Goal: Task Accomplishment & Management: Manage account settings

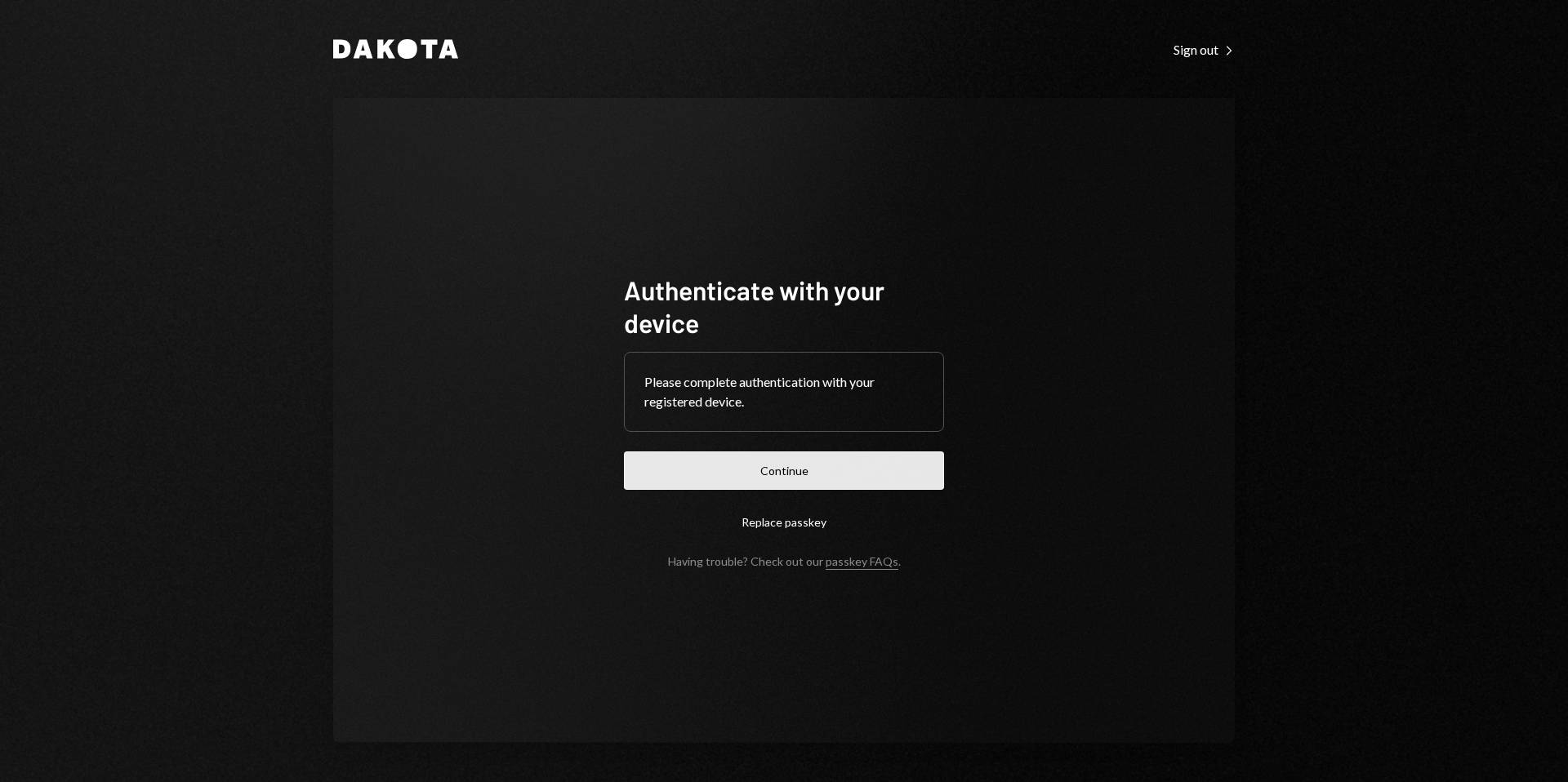
click at [825, 474] on button "Continue" at bounding box center [784, 470] width 320 height 38
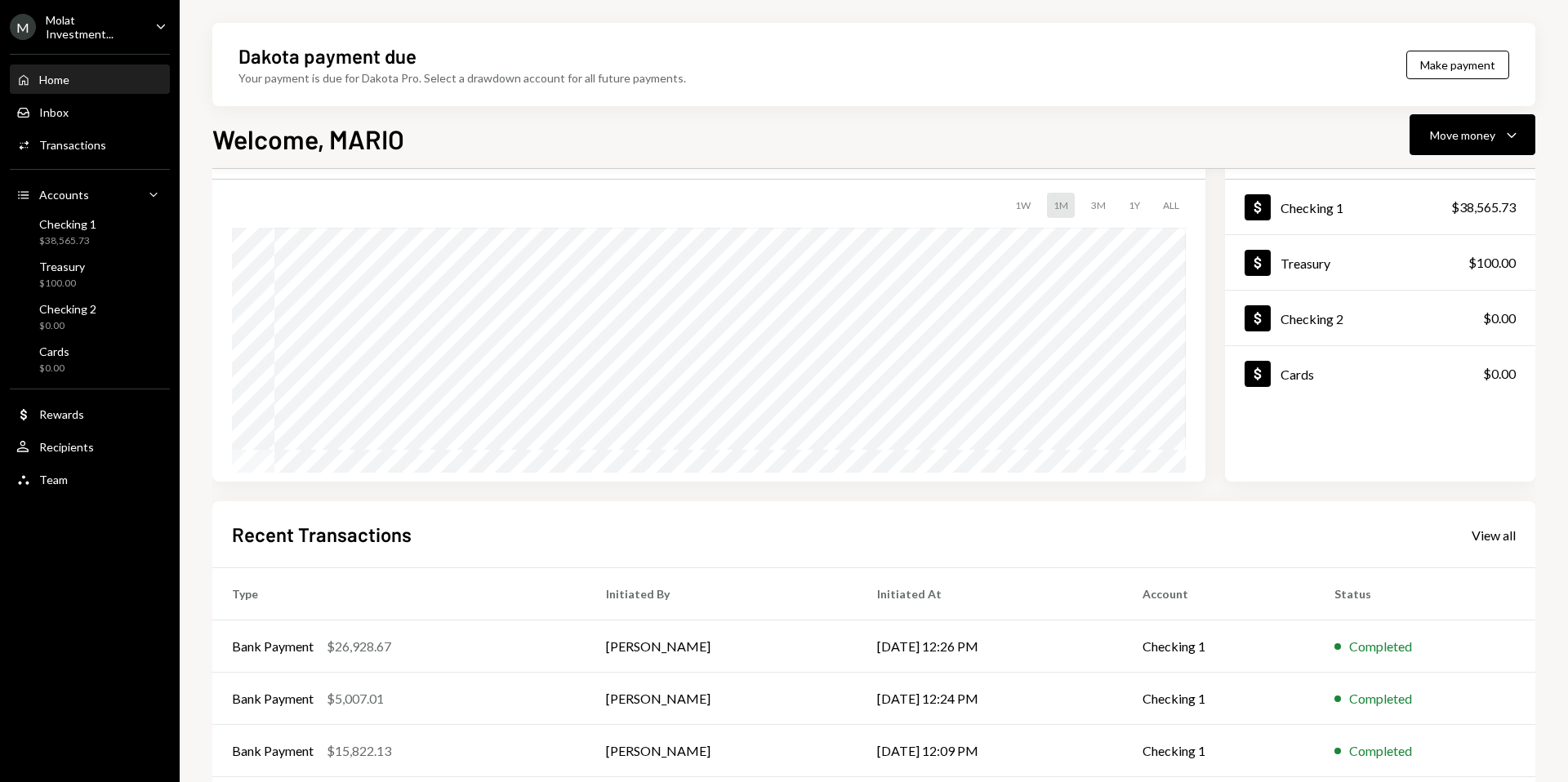
scroll to position [203, 0]
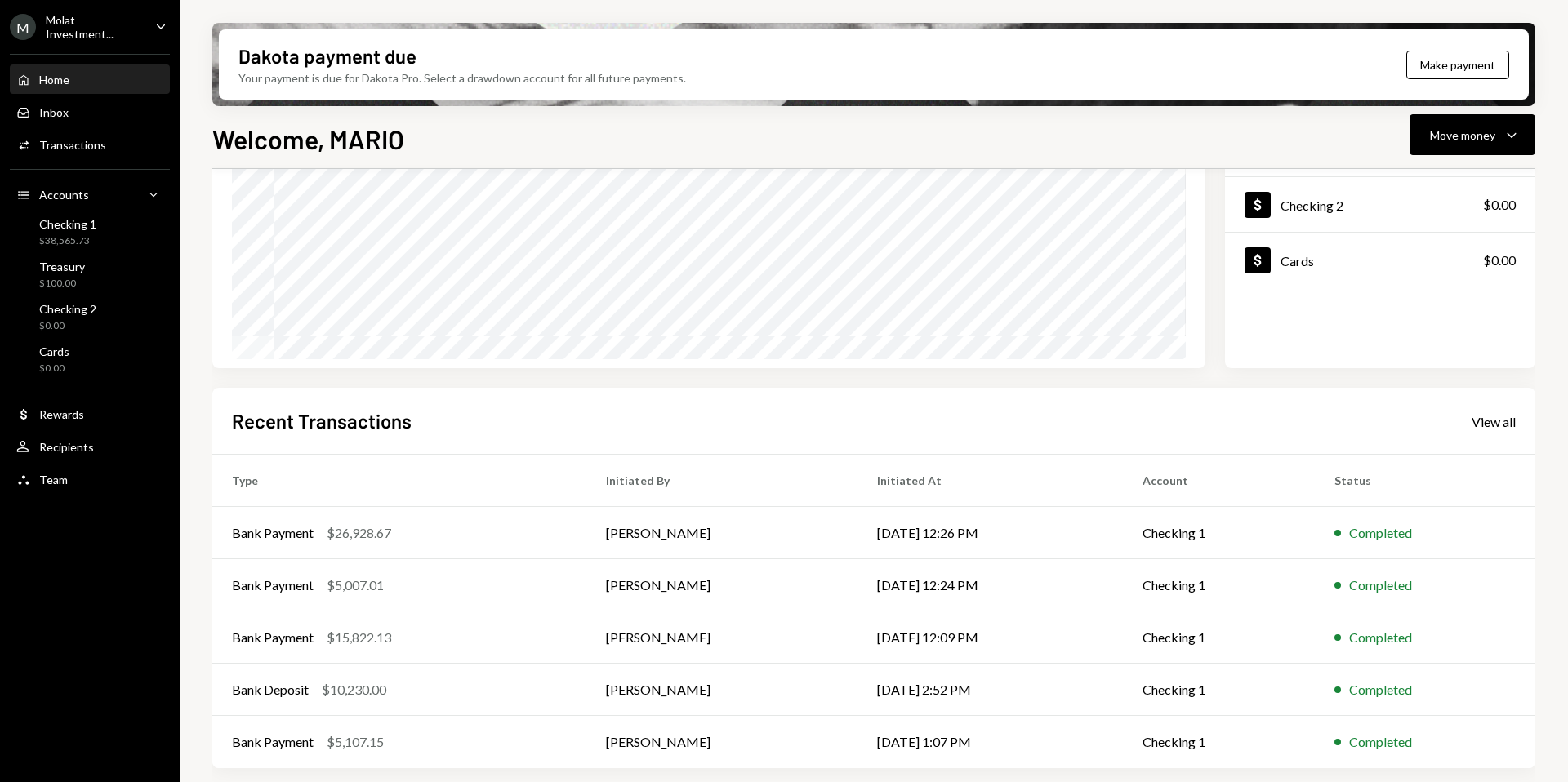
click at [91, 26] on div "Molat Investment..." at bounding box center [93, 27] width 97 height 28
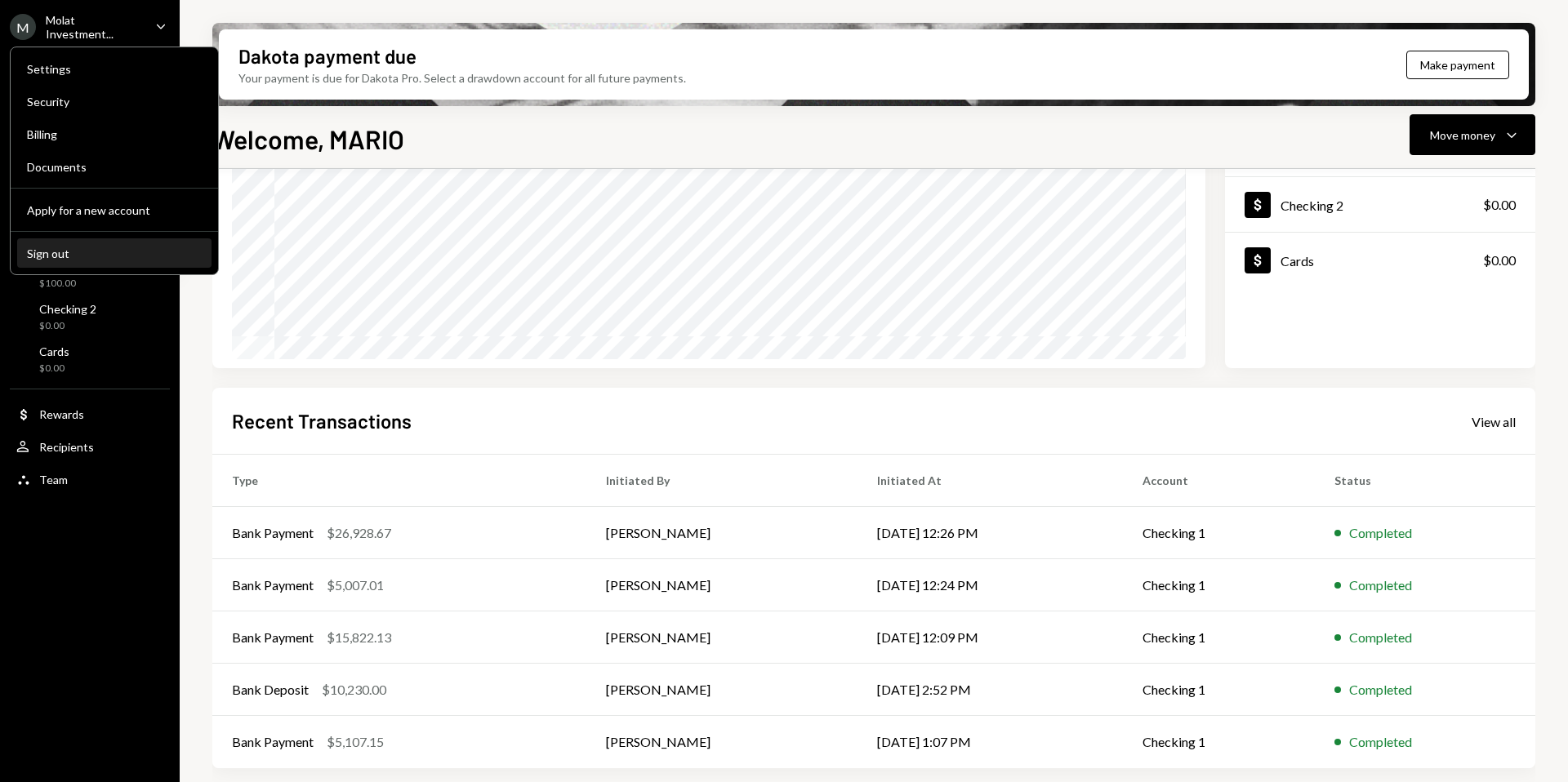
click at [70, 257] on div "Sign out" at bounding box center [114, 253] width 174 height 14
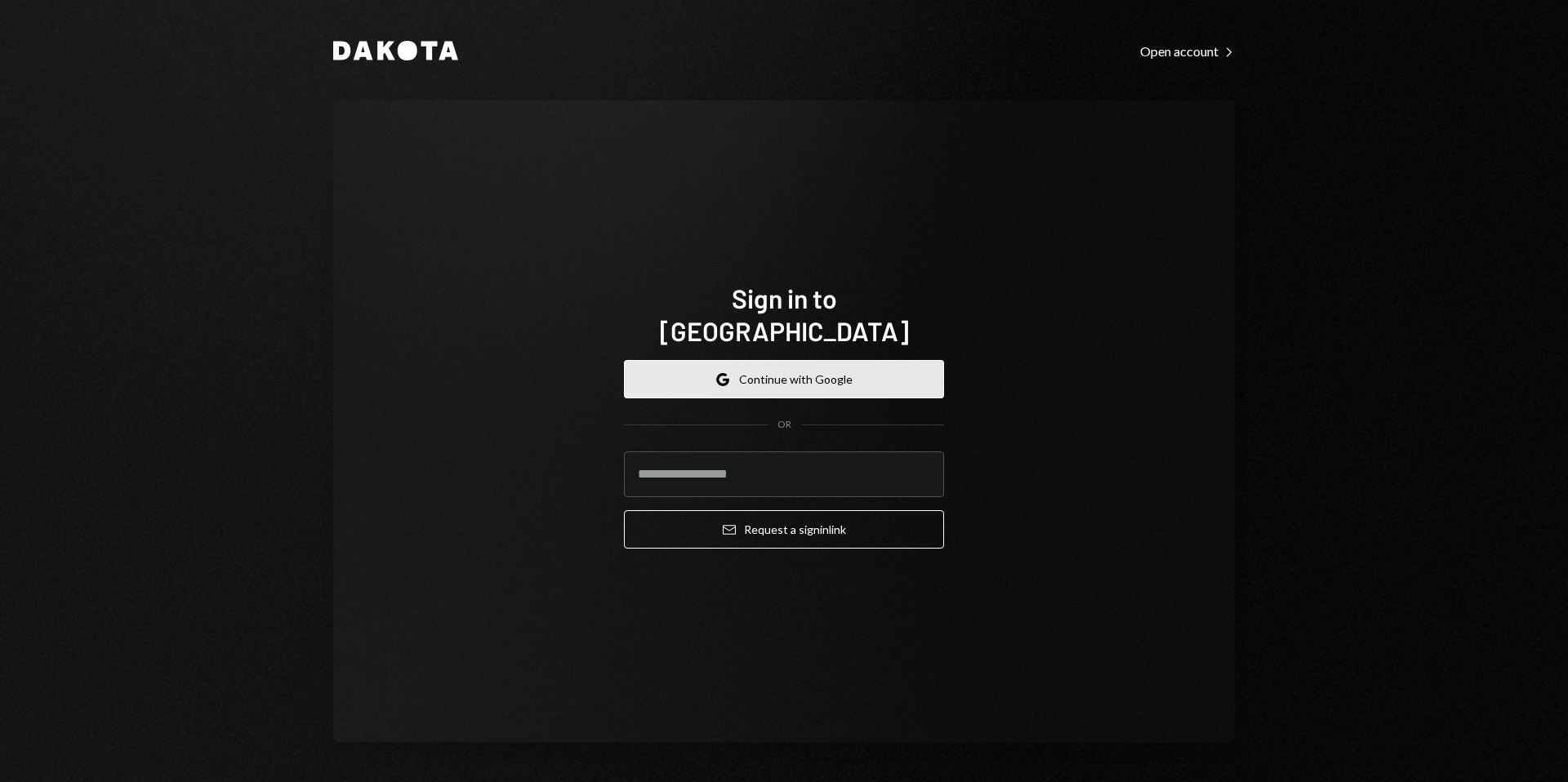
click at [760, 365] on button "Google Continue with Google" at bounding box center [784, 379] width 320 height 38
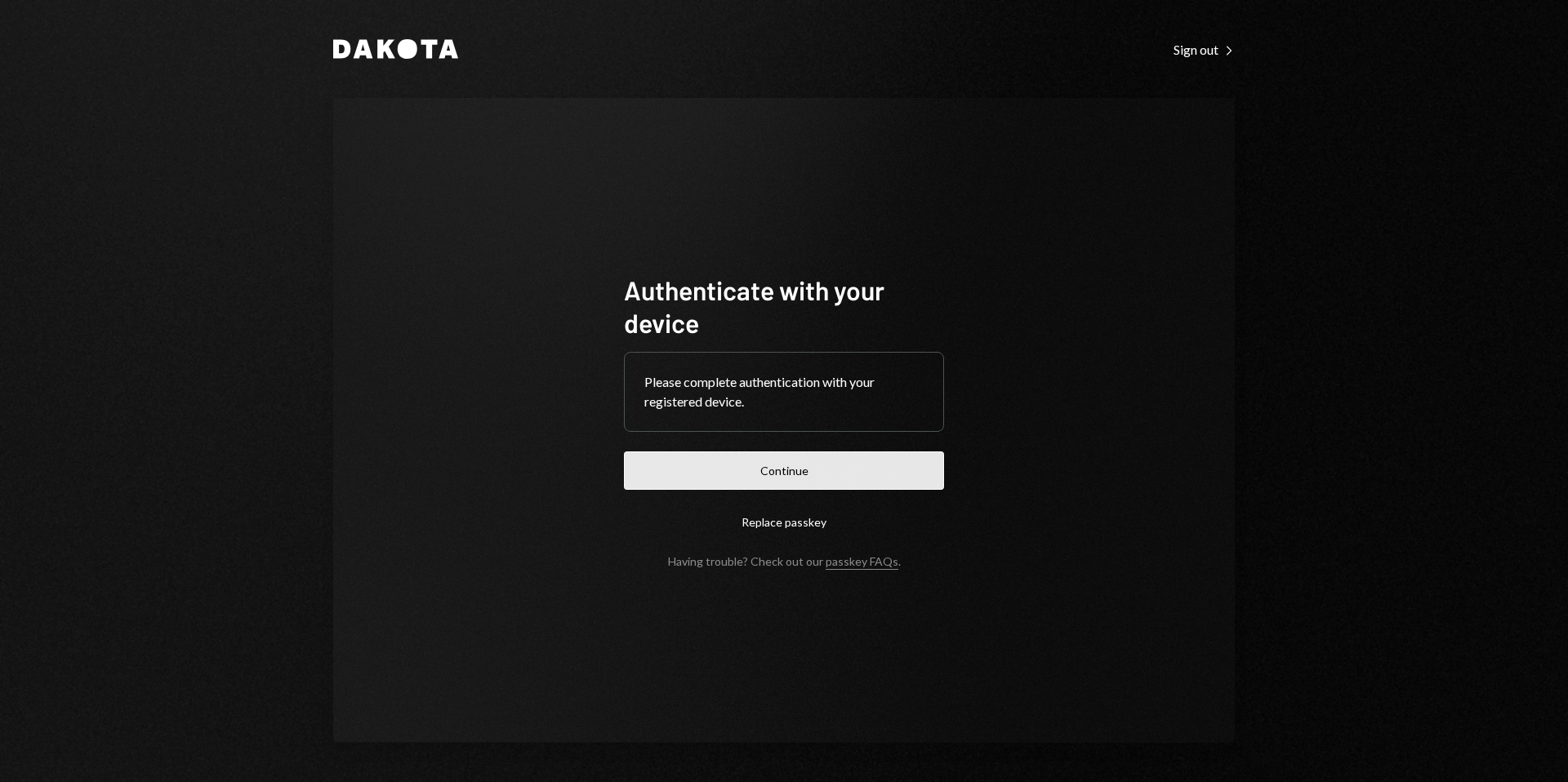
click at [785, 474] on button "Continue" at bounding box center [784, 470] width 320 height 38
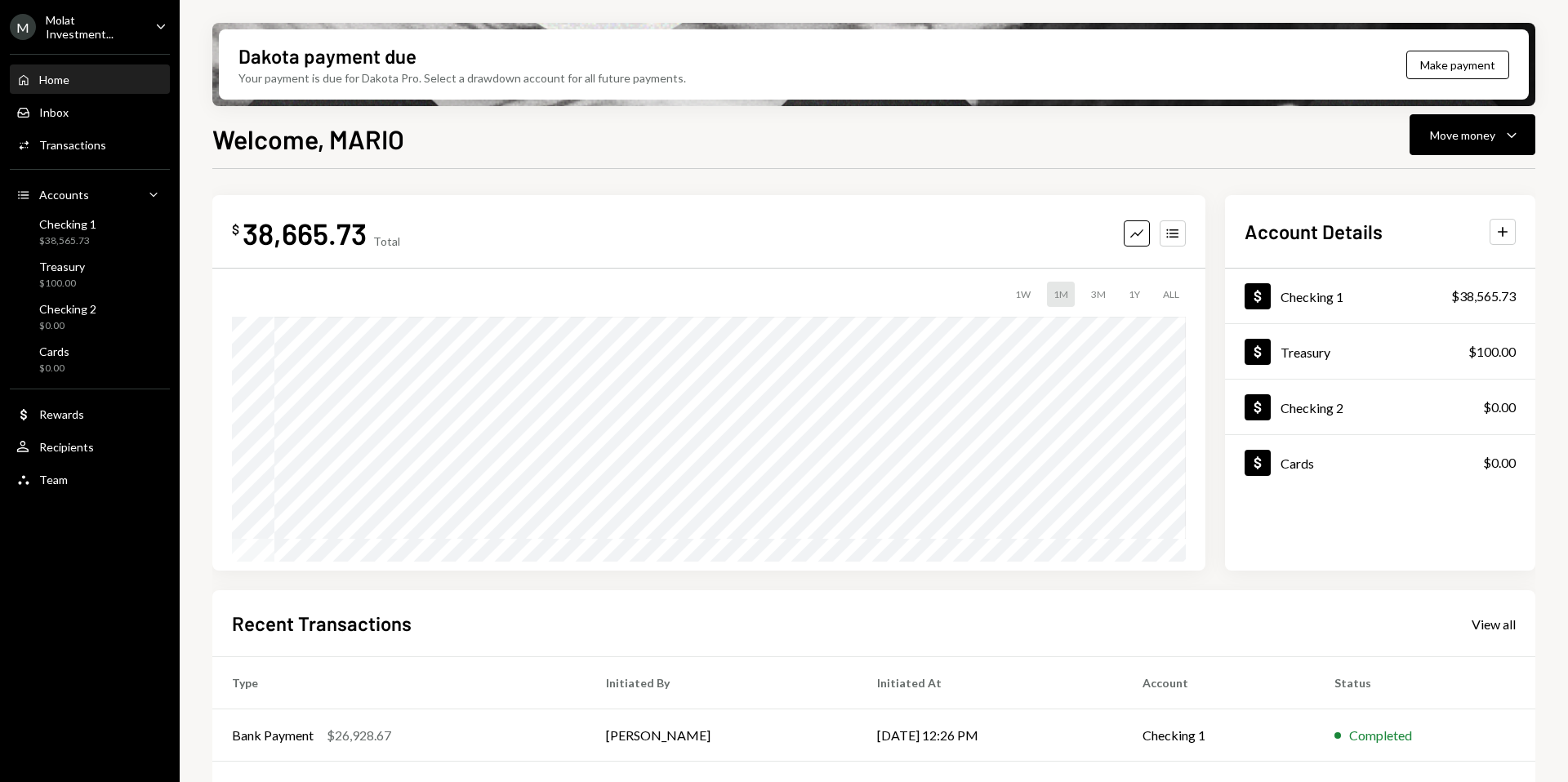
click at [88, 36] on div "M Molat Investment..." at bounding box center [76, 27] width 132 height 28
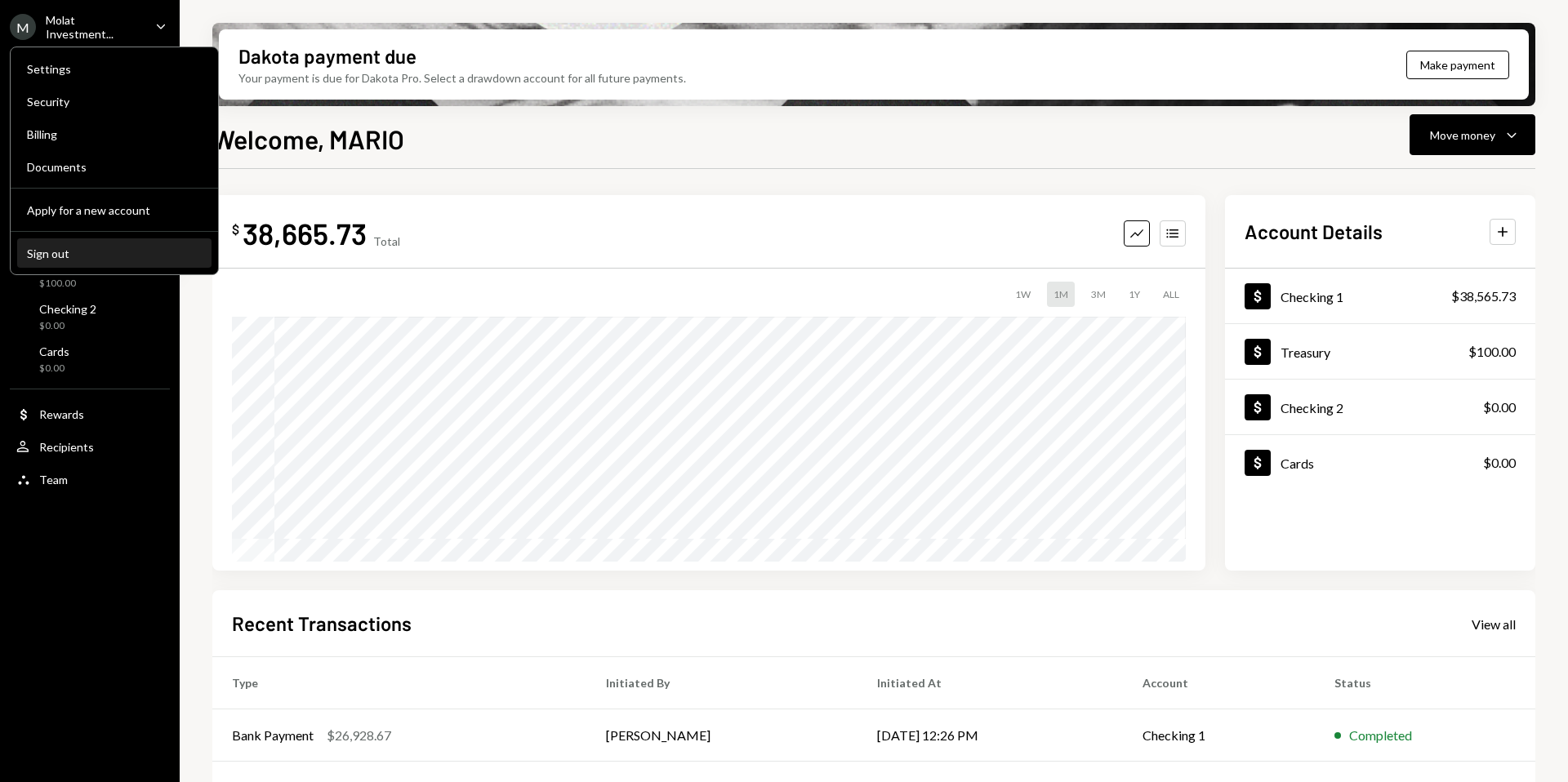
click at [83, 249] on div "Sign out" at bounding box center [114, 253] width 174 height 14
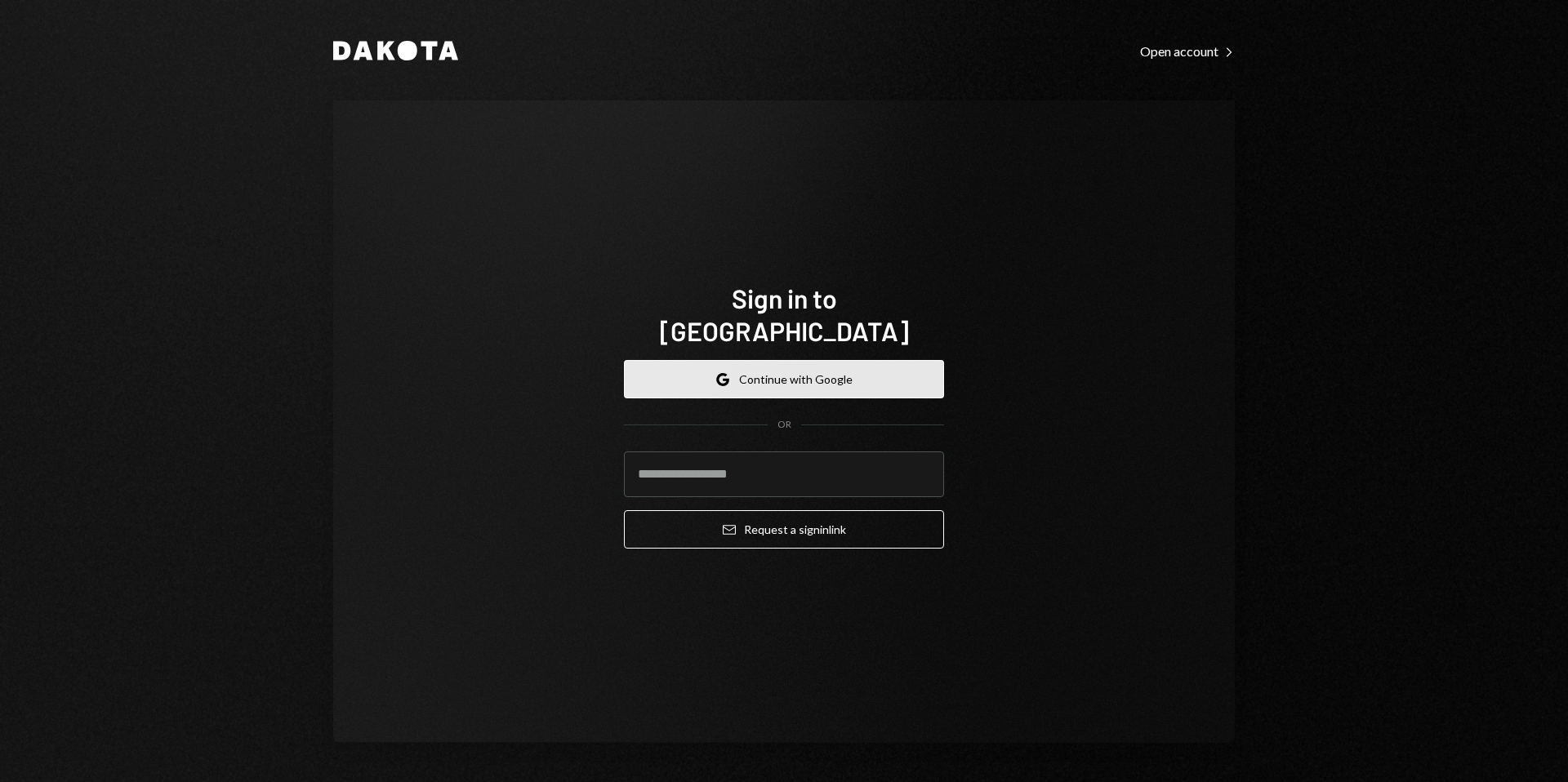
click at [788, 370] on button "Google Continue with Google" at bounding box center [784, 379] width 320 height 38
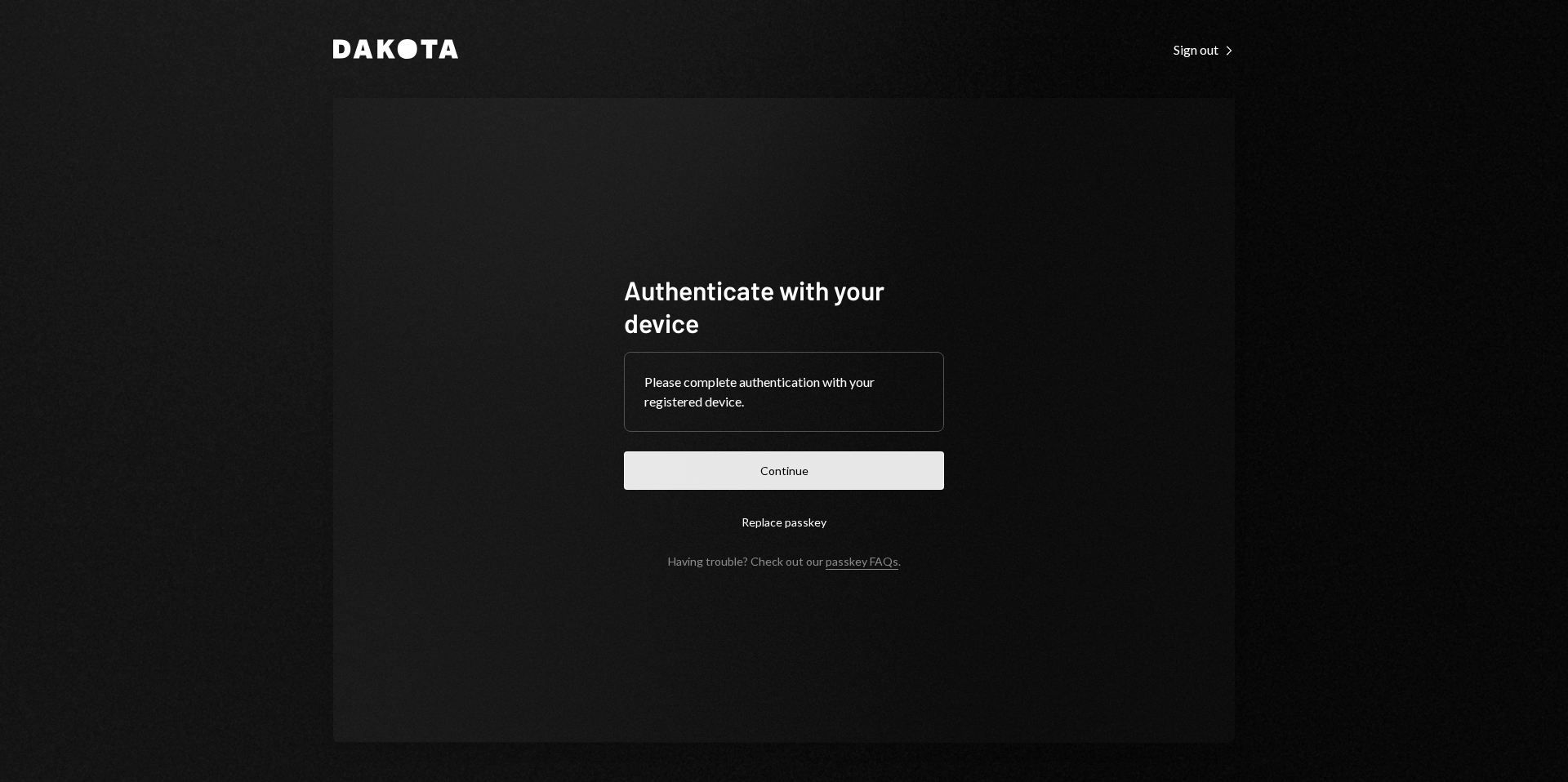
click at [806, 472] on button "Continue" at bounding box center [784, 470] width 320 height 38
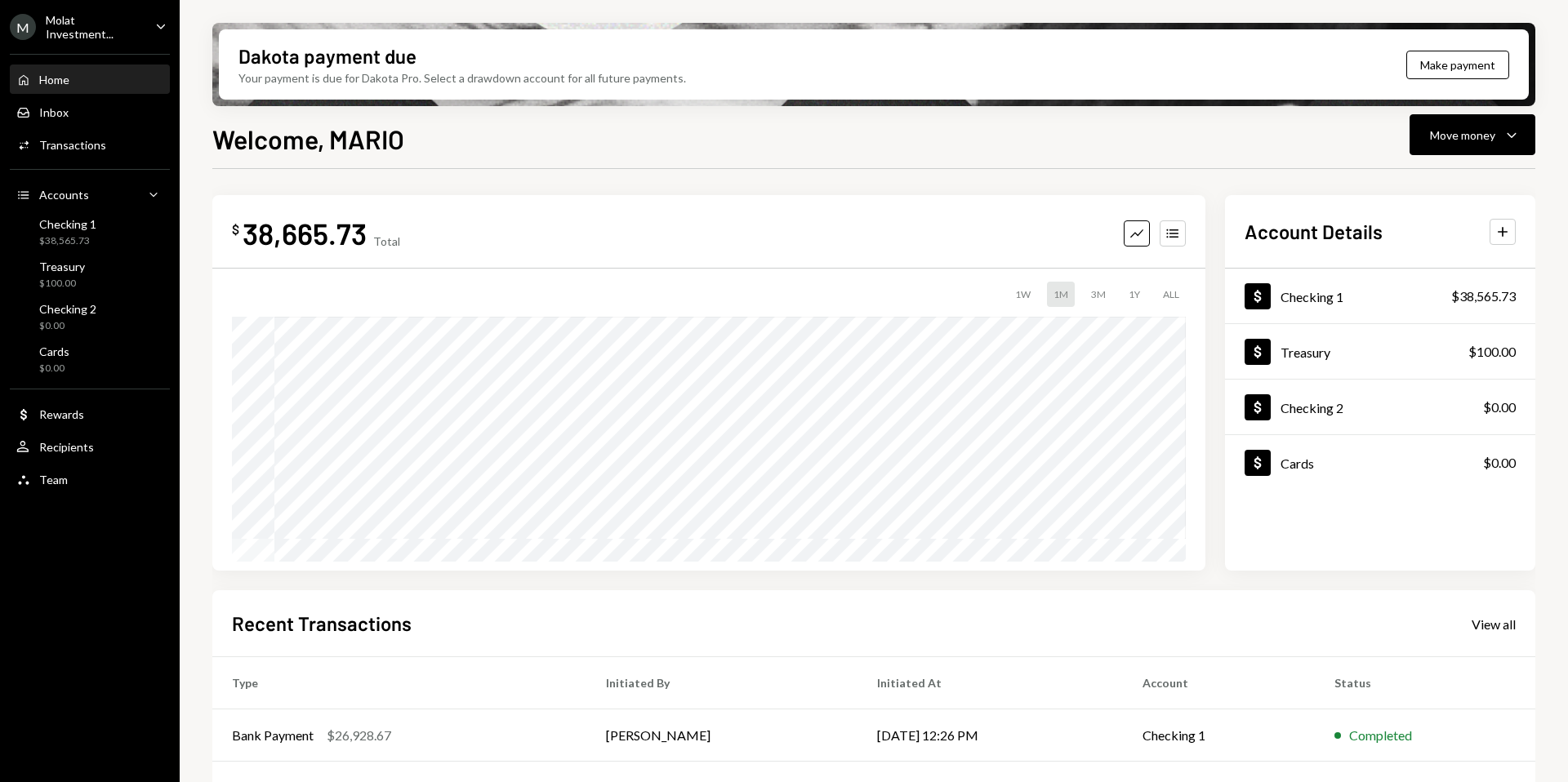
click at [97, 34] on div "M Molat Investment..." at bounding box center [76, 27] width 132 height 28
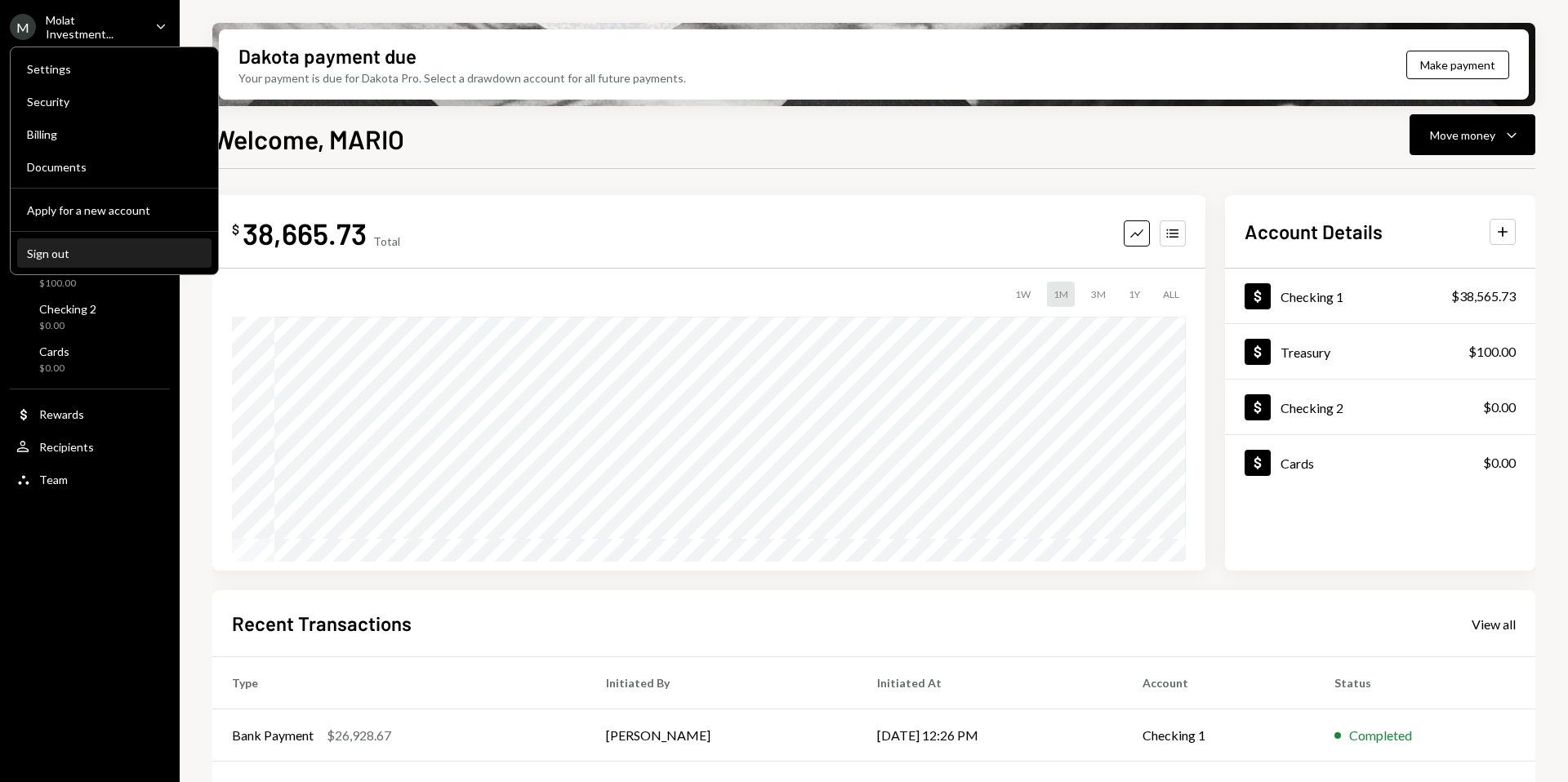
click at [87, 255] on div "Sign out" at bounding box center [114, 253] width 174 height 14
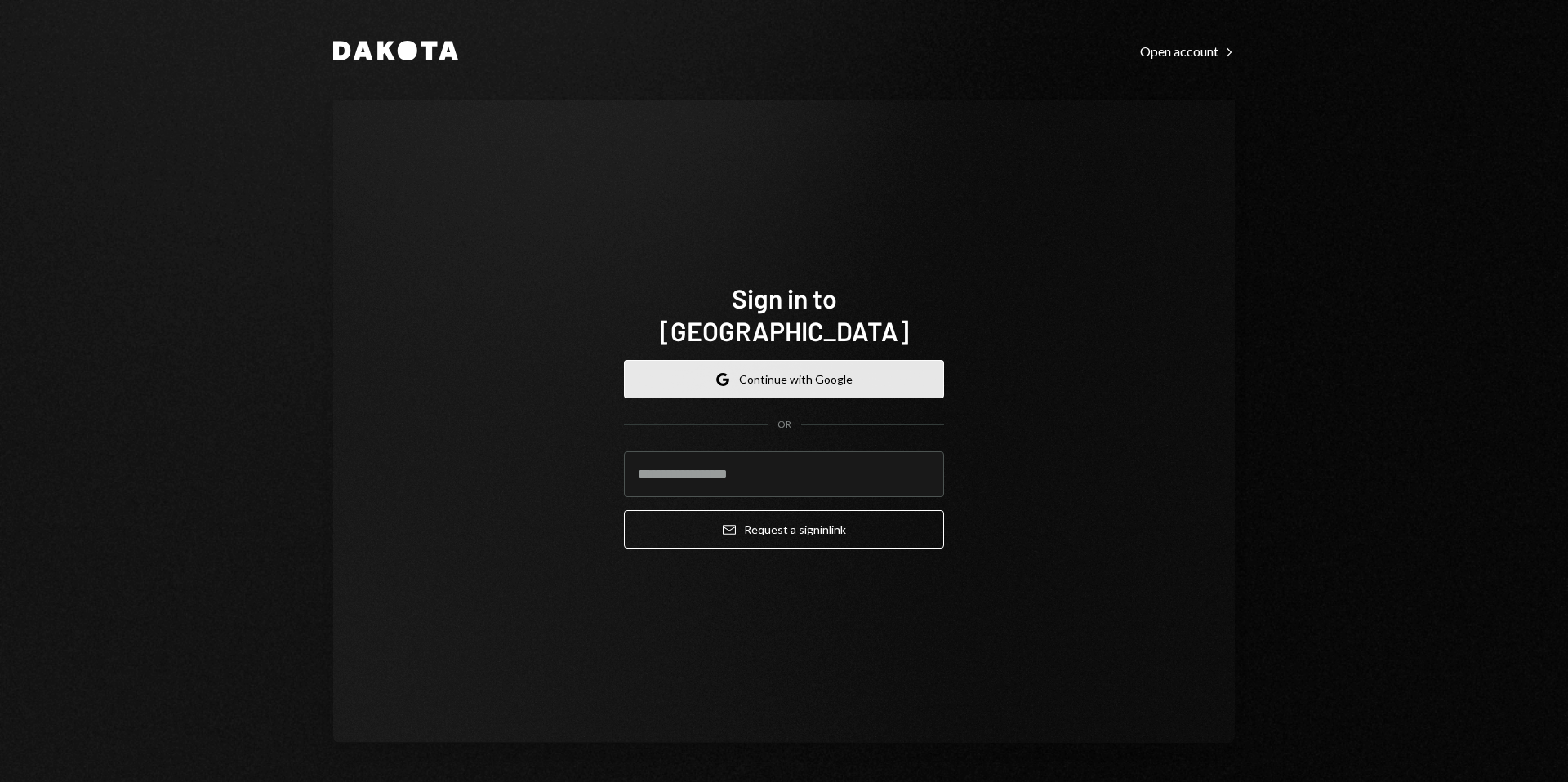
click at [770, 367] on button "Google Continue with Google" at bounding box center [784, 379] width 320 height 38
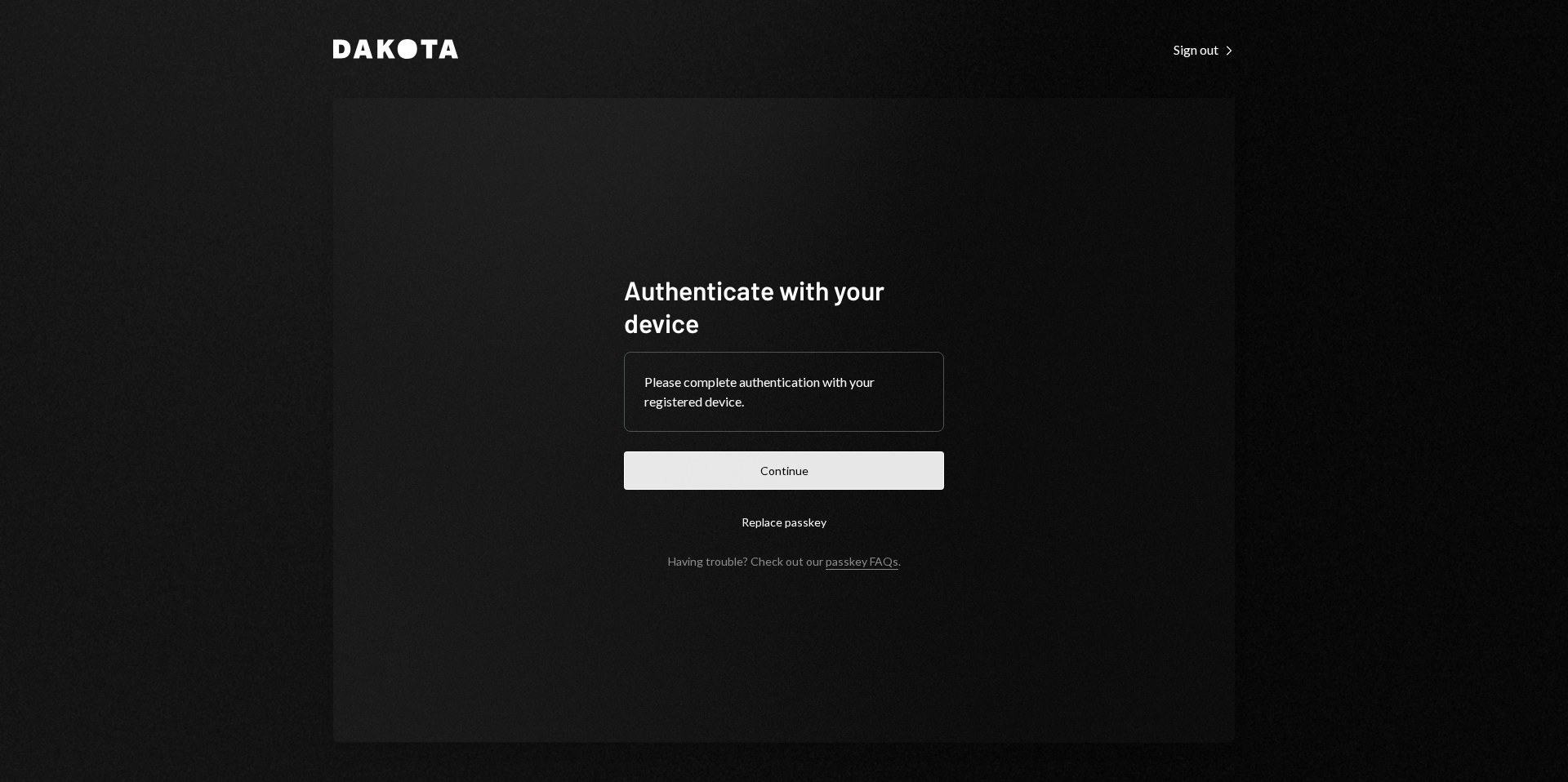
click at [782, 470] on button "Continue" at bounding box center [784, 470] width 320 height 38
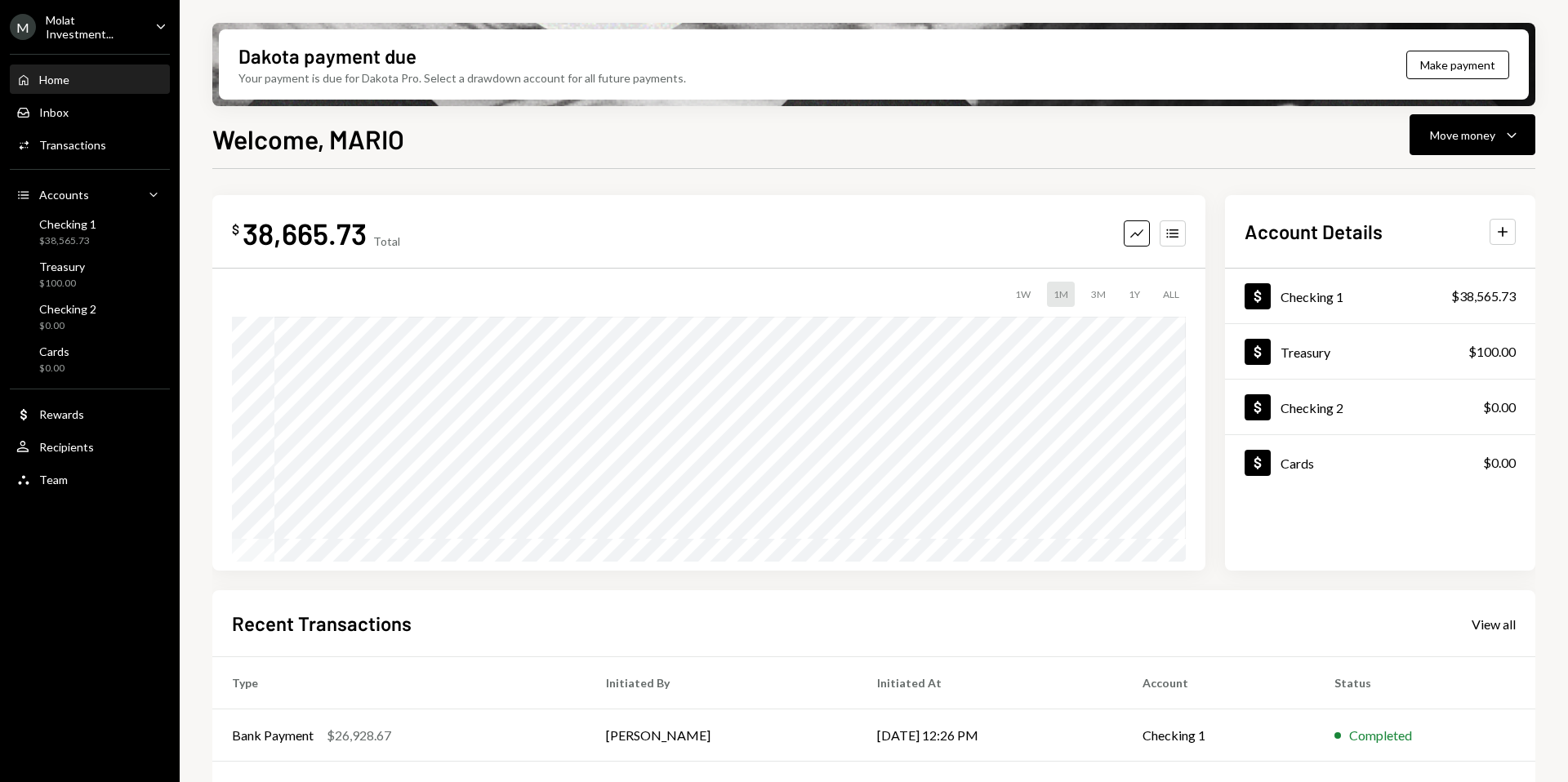
click at [83, 34] on div "M Molat Investment..." at bounding box center [76, 27] width 132 height 28
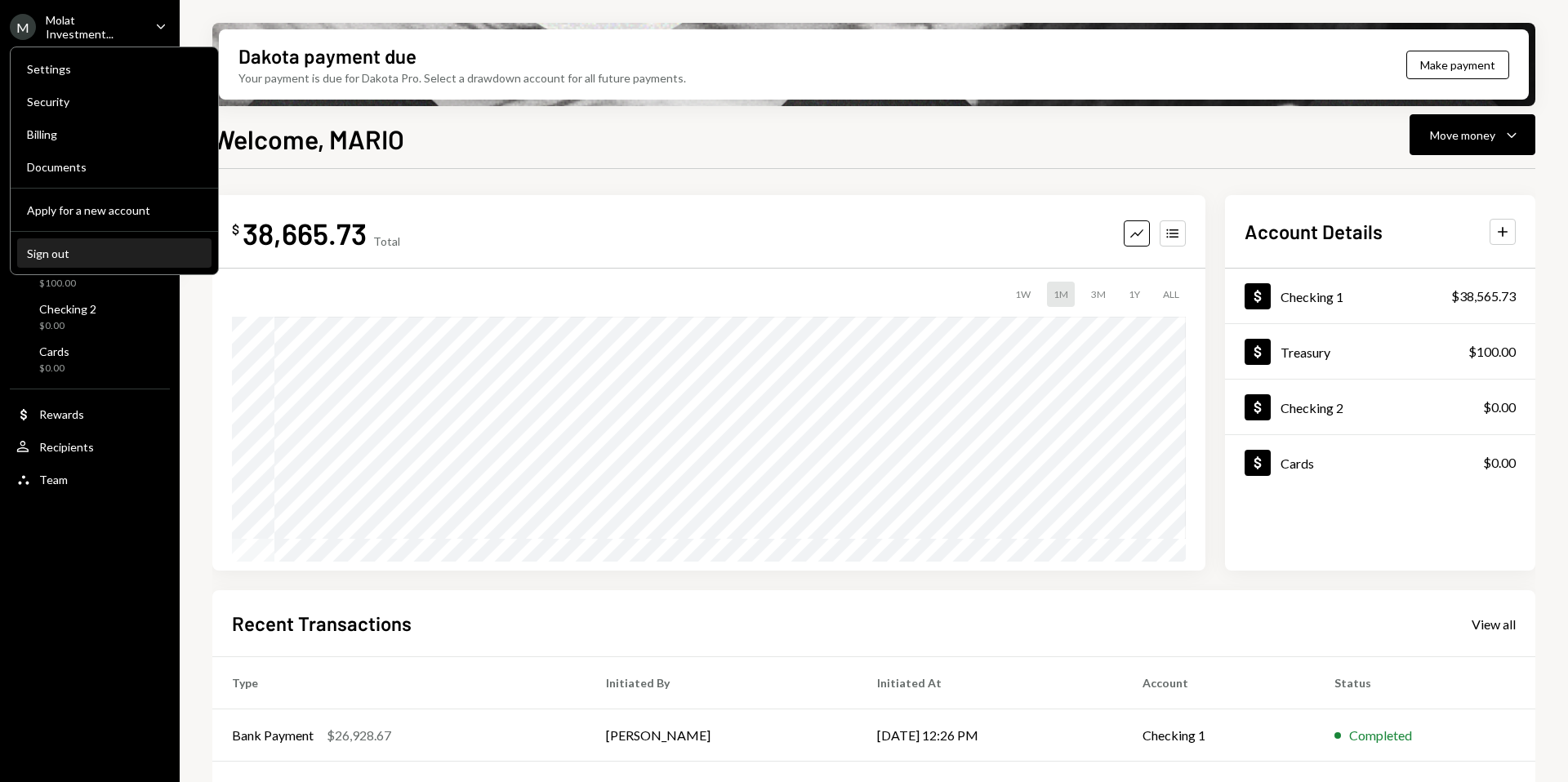
click at [70, 253] on div "Sign out" at bounding box center [114, 253] width 174 height 14
